Goal: Task Accomplishment & Management: Manage account settings

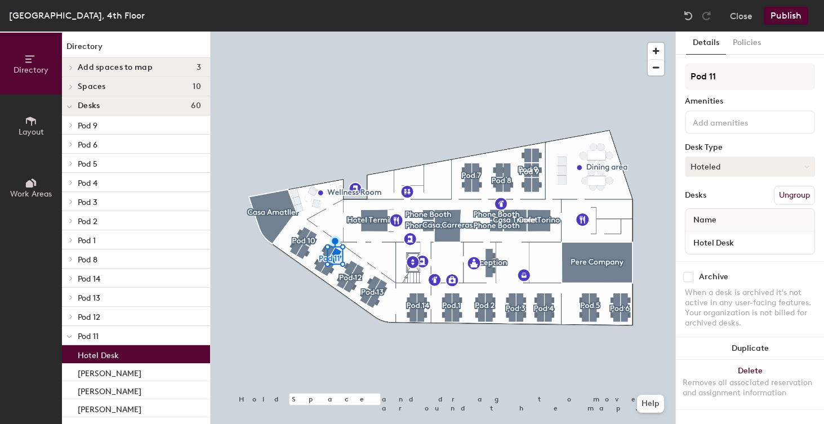
click at [725, 165] on button "Hoteled" at bounding box center [750, 167] width 130 height 20
click at [747, 243] on input "Hotel Desk" at bounding box center [750, 243] width 124 height 16
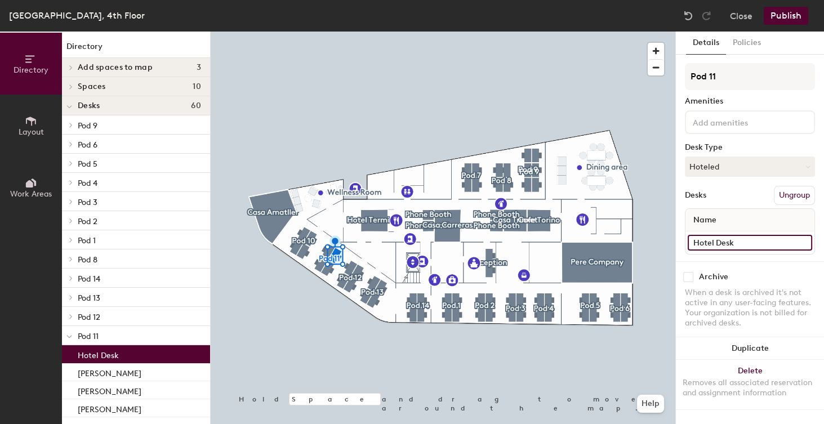
click at [746, 242] on input "Hotel Desk" at bounding box center [750, 243] width 124 height 16
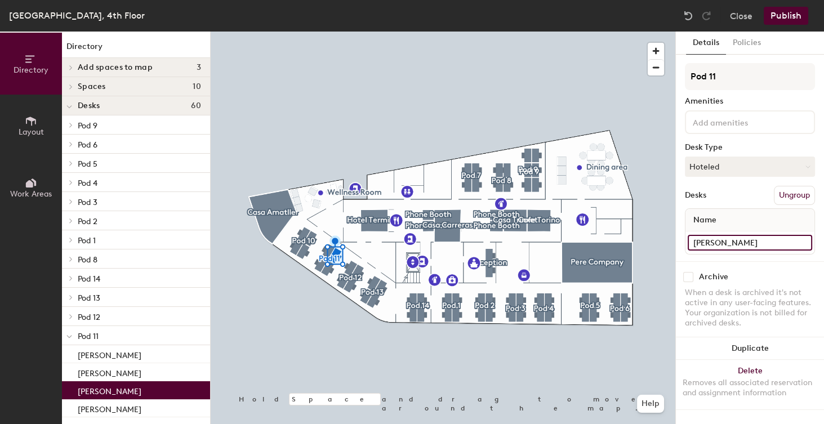
type input "[PERSON_NAME]"
click at [785, 15] on button "Publish" at bounding box center [786, 16] width 44 height 18
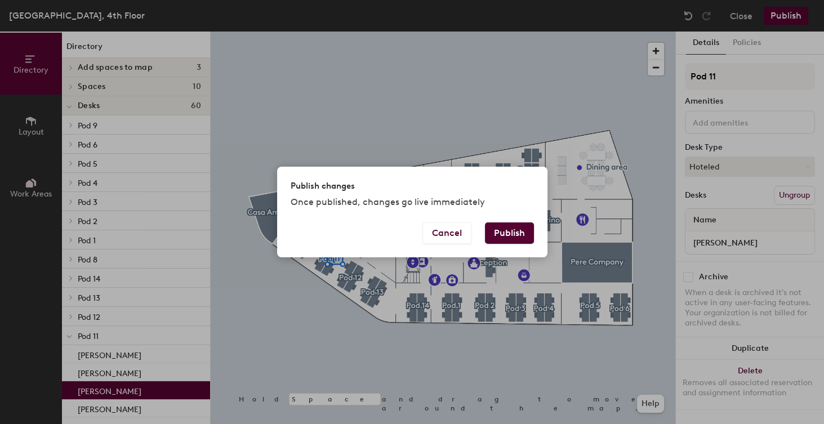
click at [513, 238] on button "Publish" at bounding box center [509, 232] width 49 height 21
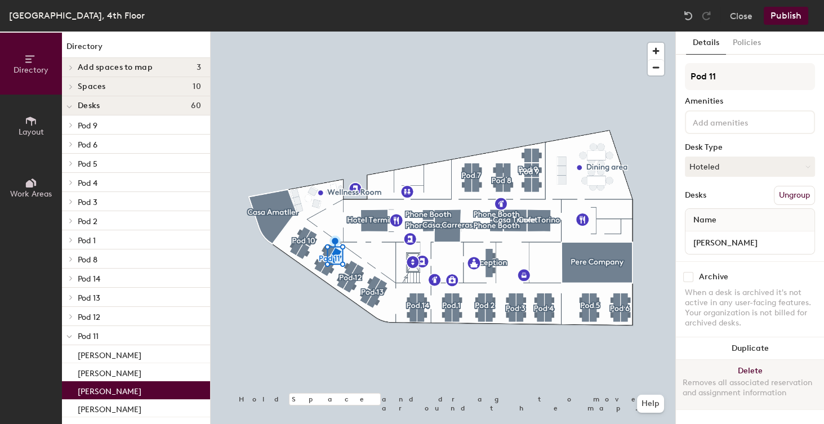
click at [753, 365] on button "Delete Removes all associated reservation and assignment information" at bounding box center [750, 385] width 148 height 50
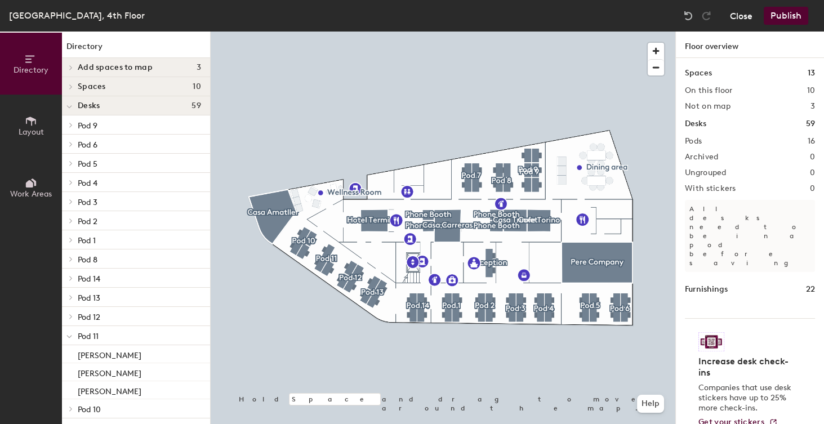
click at [739, 15] on button "Close" at bounding box center [741, 16] width 23 height 18
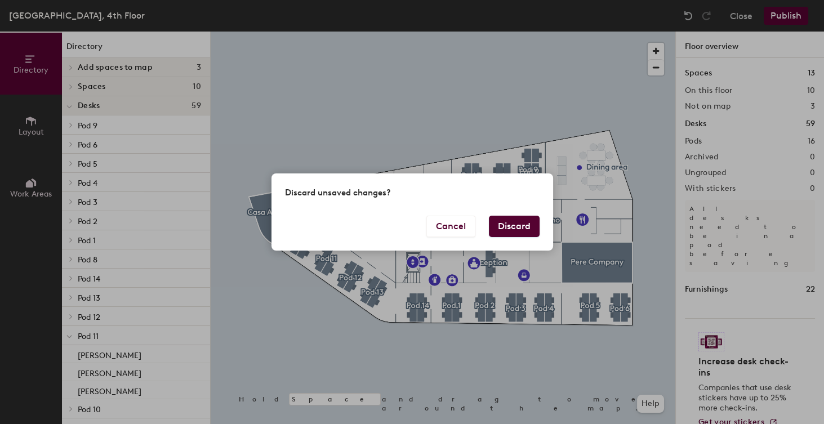
click at [517, 228] on button "Discard" at bounding box center [514, 226] width 51 height 21
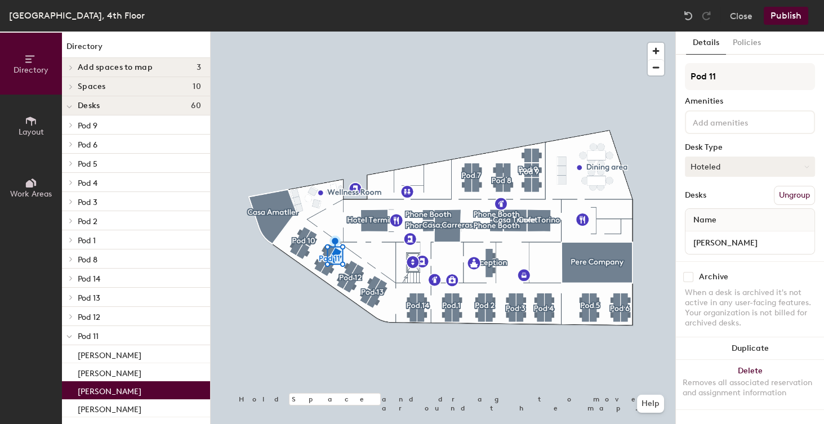
click at [740, 167] on button "Hoteled" at bounding box center [750, 167] width 130 height 20
click at [716, 200] on div "Assigned" at bounding box center [741, 201] width 113 height 17
click at [785, 19] on button "Publish" at bounding box center [786, 16] width 44 height 18
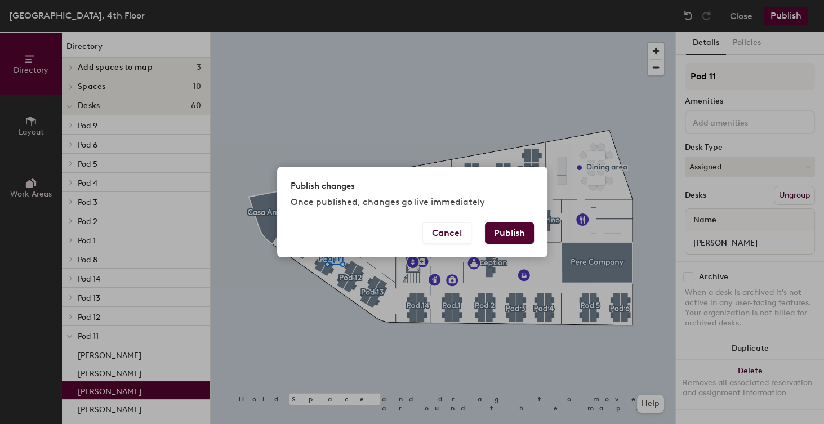
click at [521, 235] on button "Publish" at bounding box center [509, 232] width 49 height 21
